Goal: Transaction & Acquisition: Purchase product/service

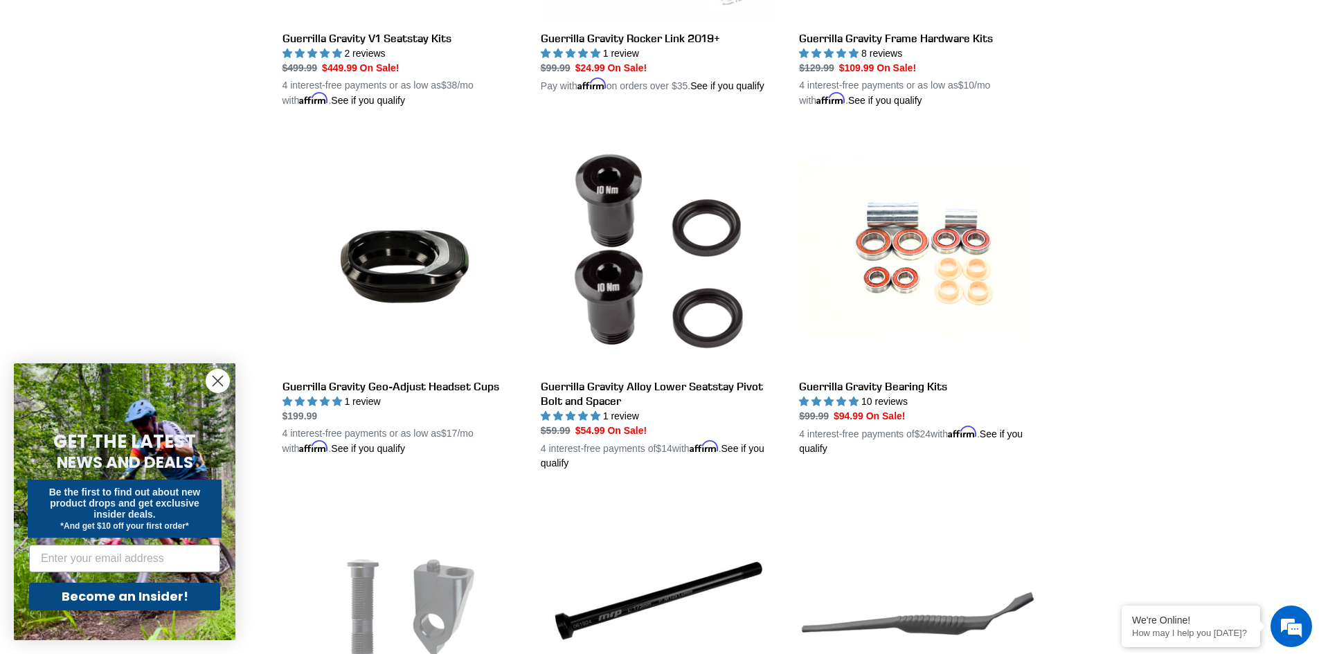
scroll to position [1039, 0]
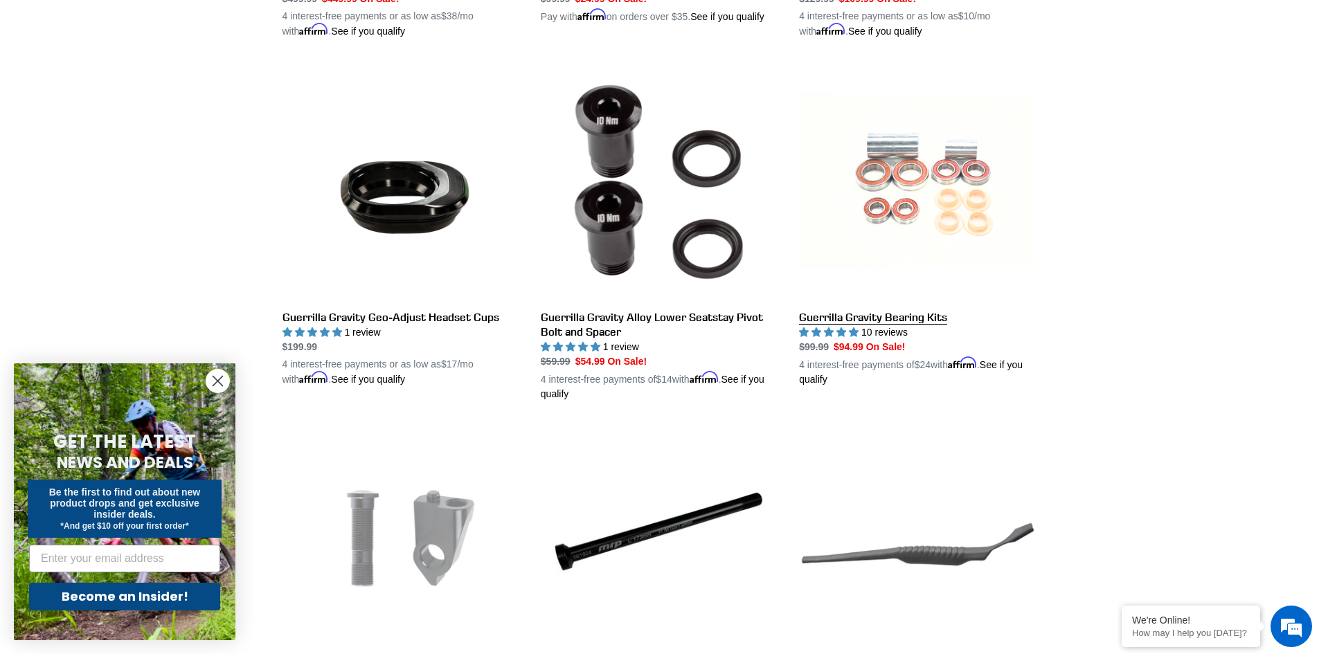
click at [899, 318] on link "Guerrilla Gravity Bearing Kits" at bounding box center [918, 225] width 238 height 324
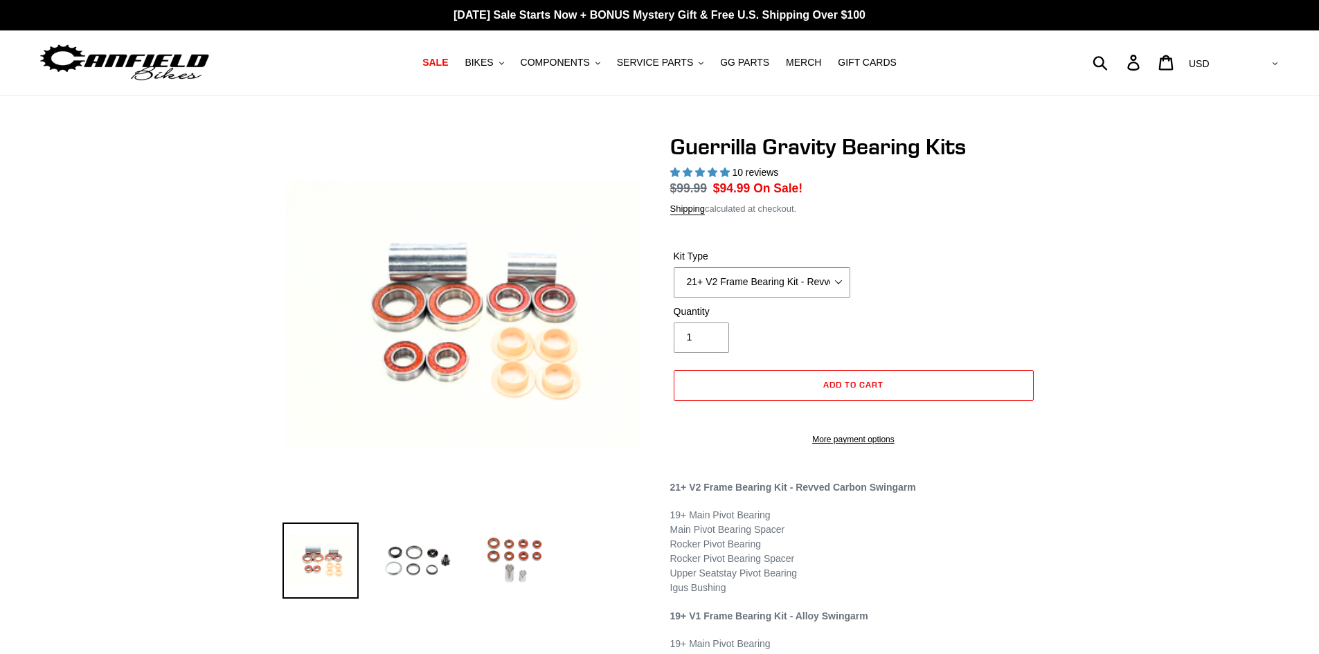
select select "highest-rating"
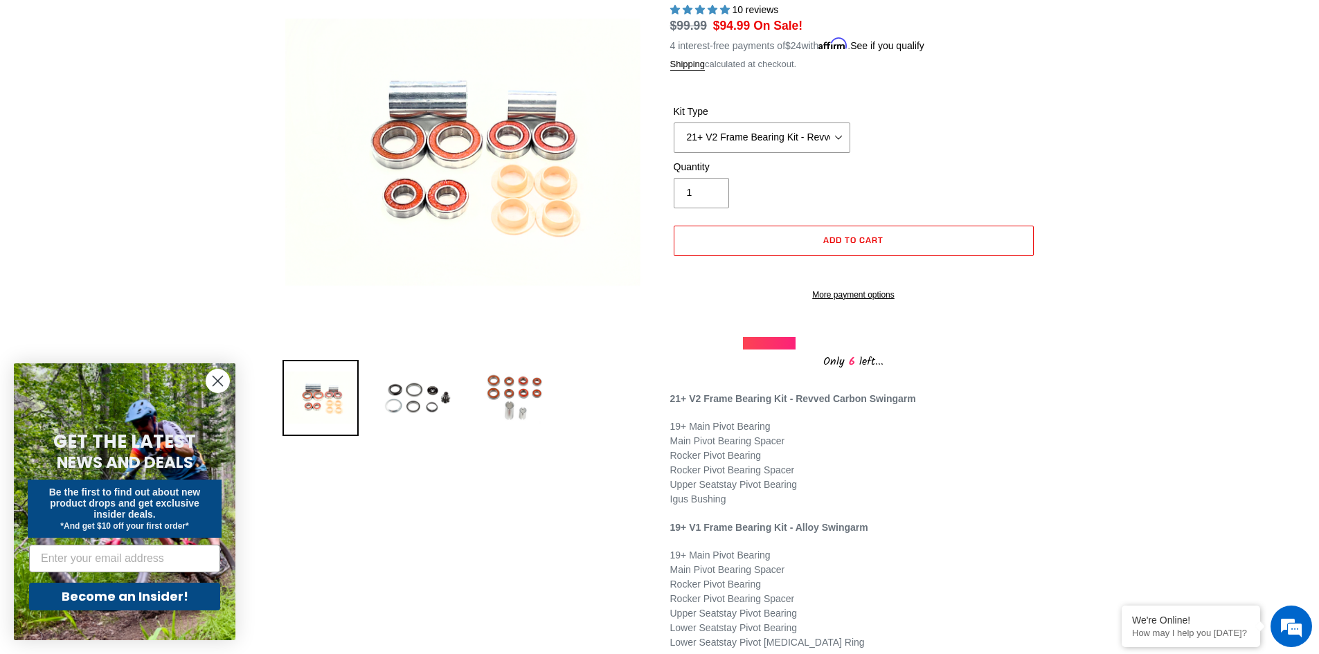
scroll to position [138, 0]
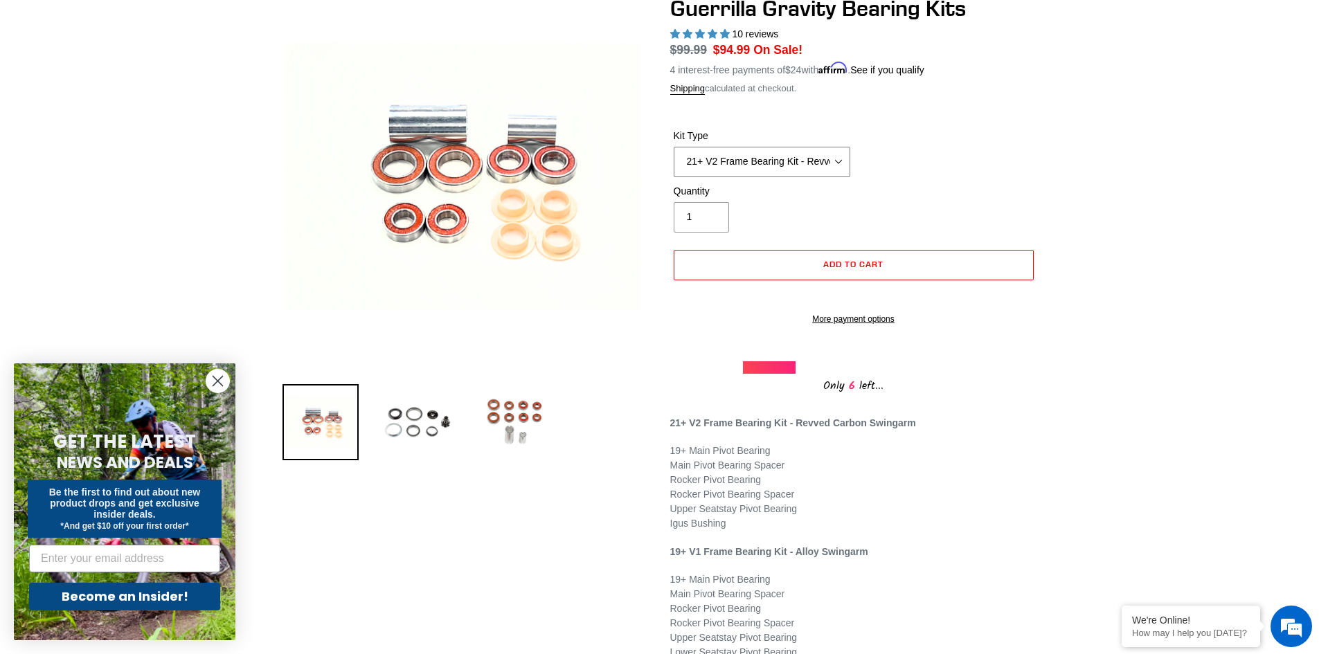
click at [838, 161] on select "21+ V2 Frame Bearing Kit - Revved Carbon Swingarm - In Stock 19+ V1 Frame Beari…" at bounding box center [762, 162] width 177 height 30
click at [967, 136] on div "Kit Type 21+ V2 Frame Bearing Kit - Revved Carbon Swingarm - In Stock 19+ V1 Fr…" at bounding box center [853, 156] width 367 height 55
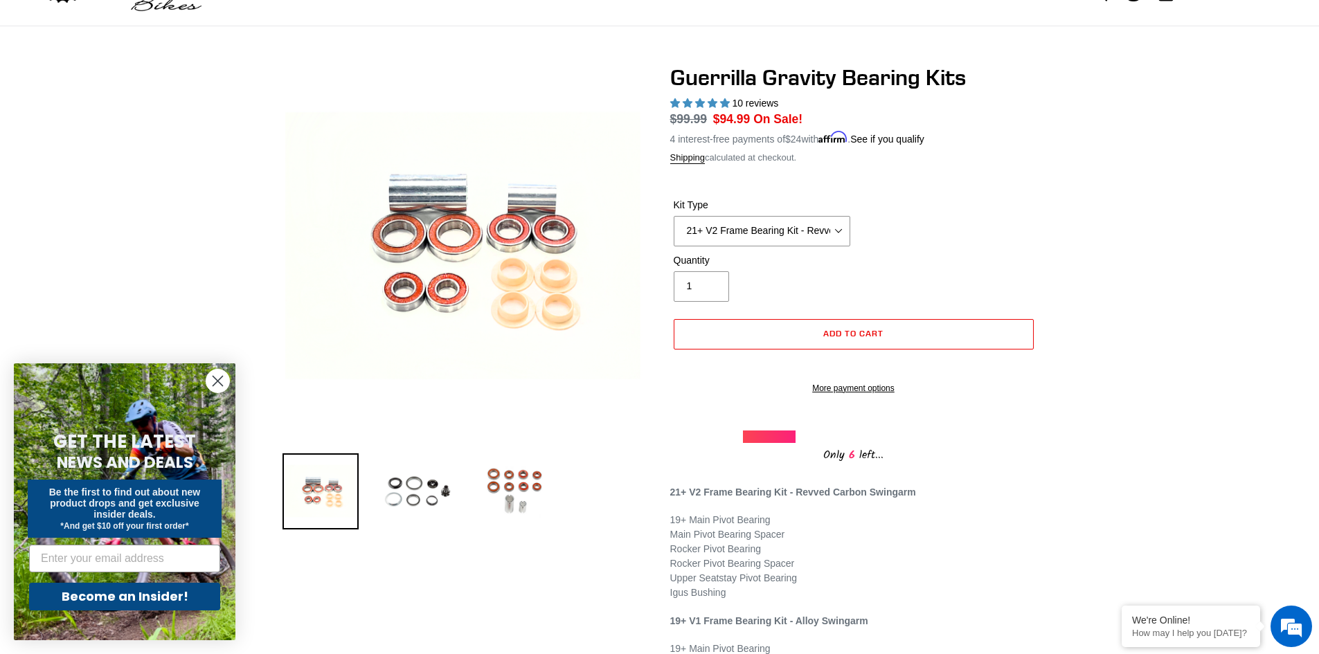
scroll to position [0, 0]
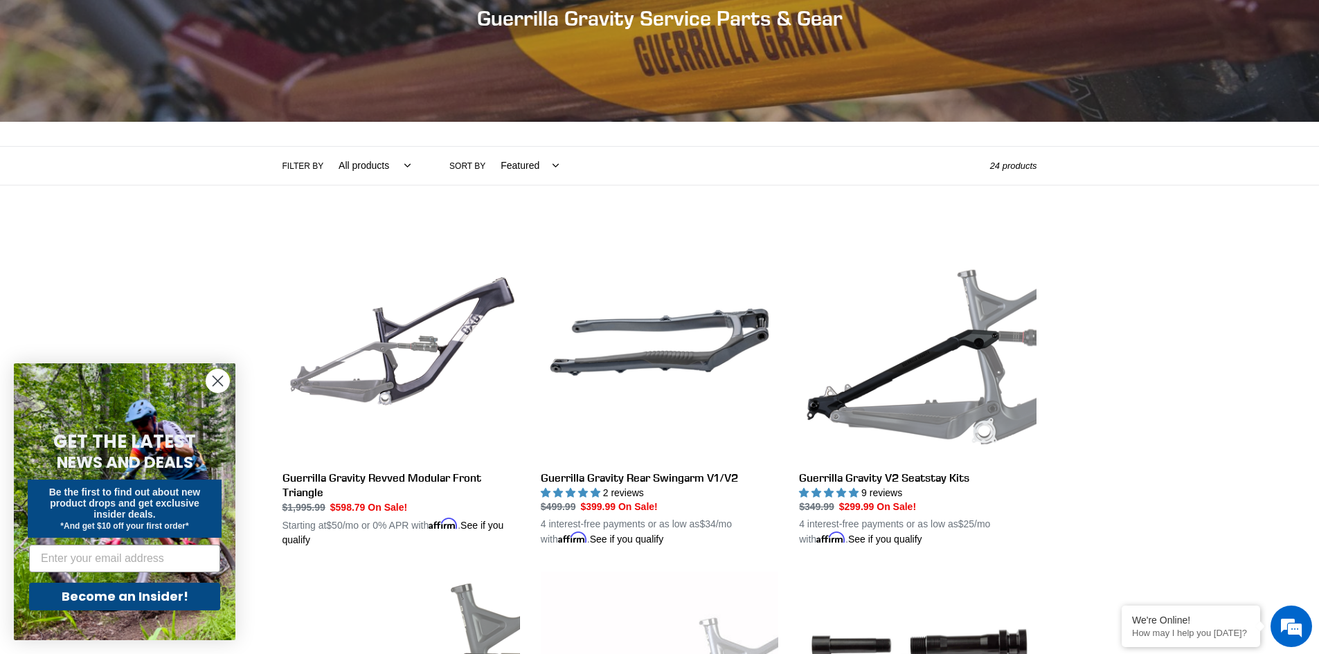
scroll to position [202, 0]
